Goal: Navigation & Orientation: Find specific page/section

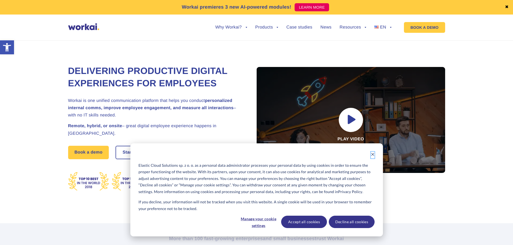
click at [372, 155] on icon "Dismiss cookie banner" at bounding box center [373, 155] width 4 height 4
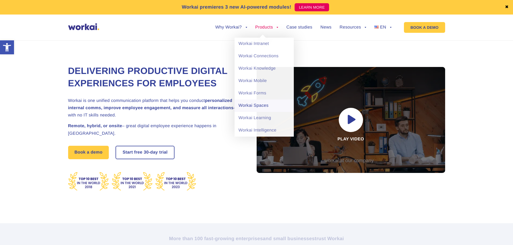
click at [256, 105] on link "Workai Spaces" at bounding box center [263, 106] width 59 height 12
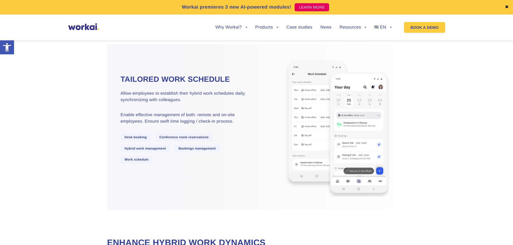
scroll to position [296, 0]
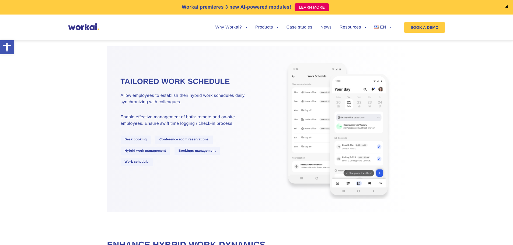
click at [361, 145] on img at bounding box center [337, 129] width 138 height 139
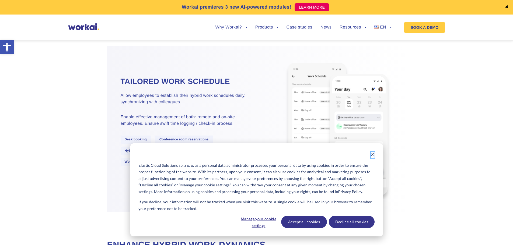
click at [372, 154] on icon "Dismiss cookie banner" at bounding box center [373, 155] width 4 height 4
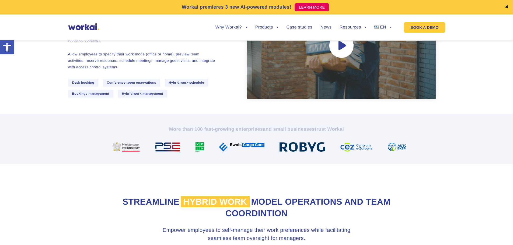
scroll to position [0, 0]
